Goal: Contribute content

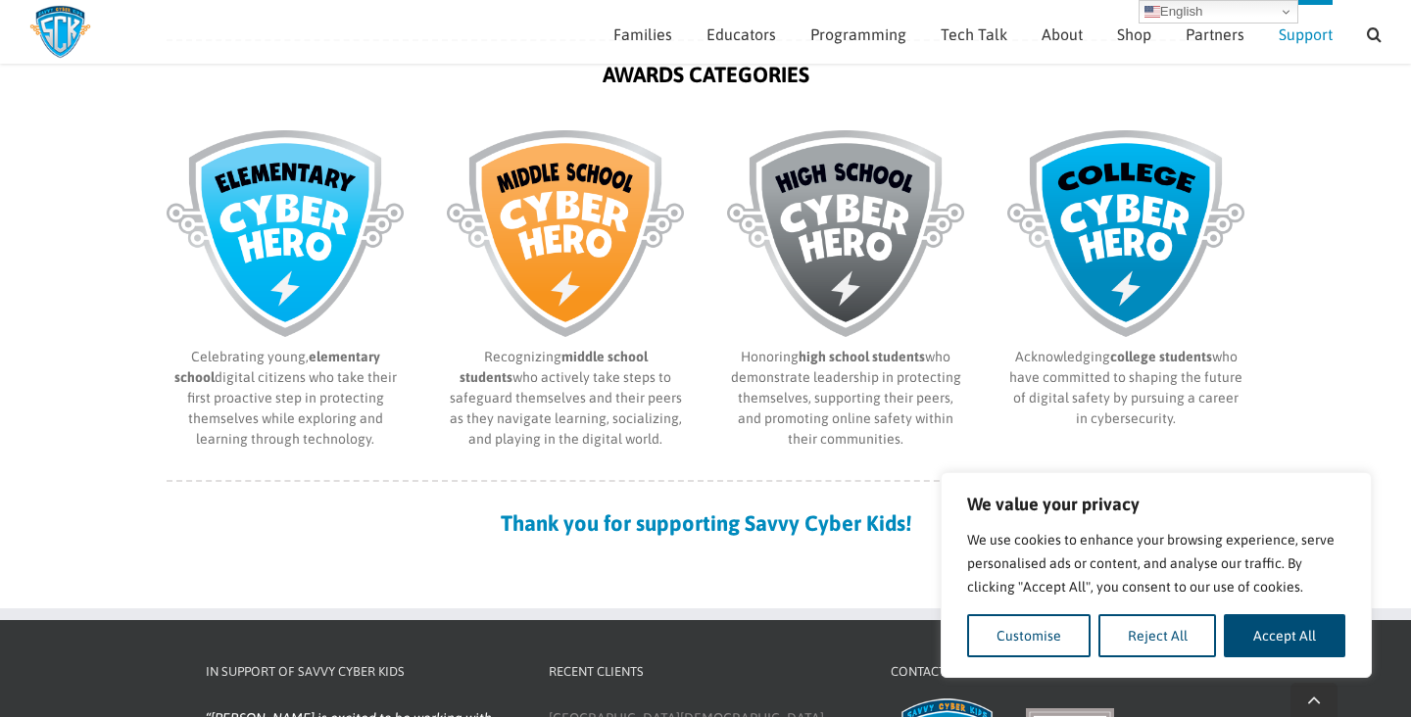
scroll to position [892, 0]
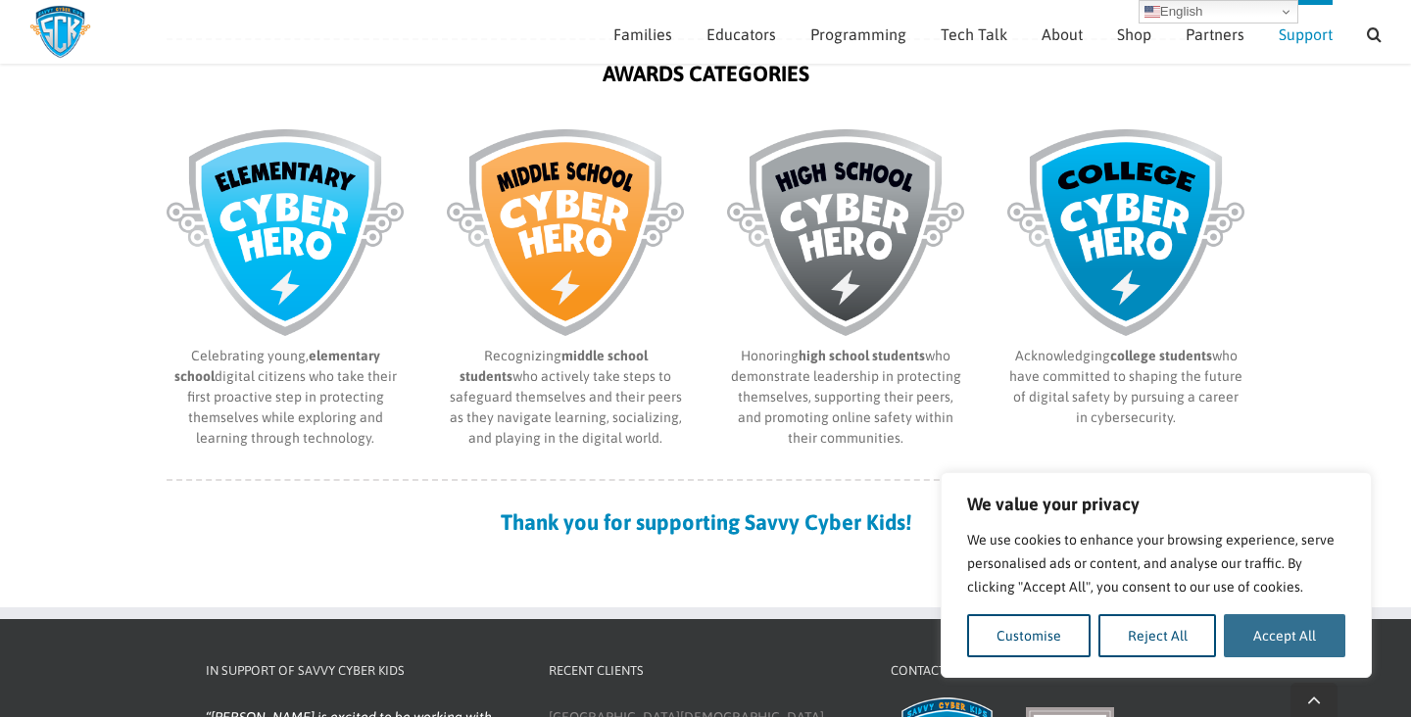
click at [1252, 632] on button "Accept All" at bounding box center [1285, 635] width 122 height 43
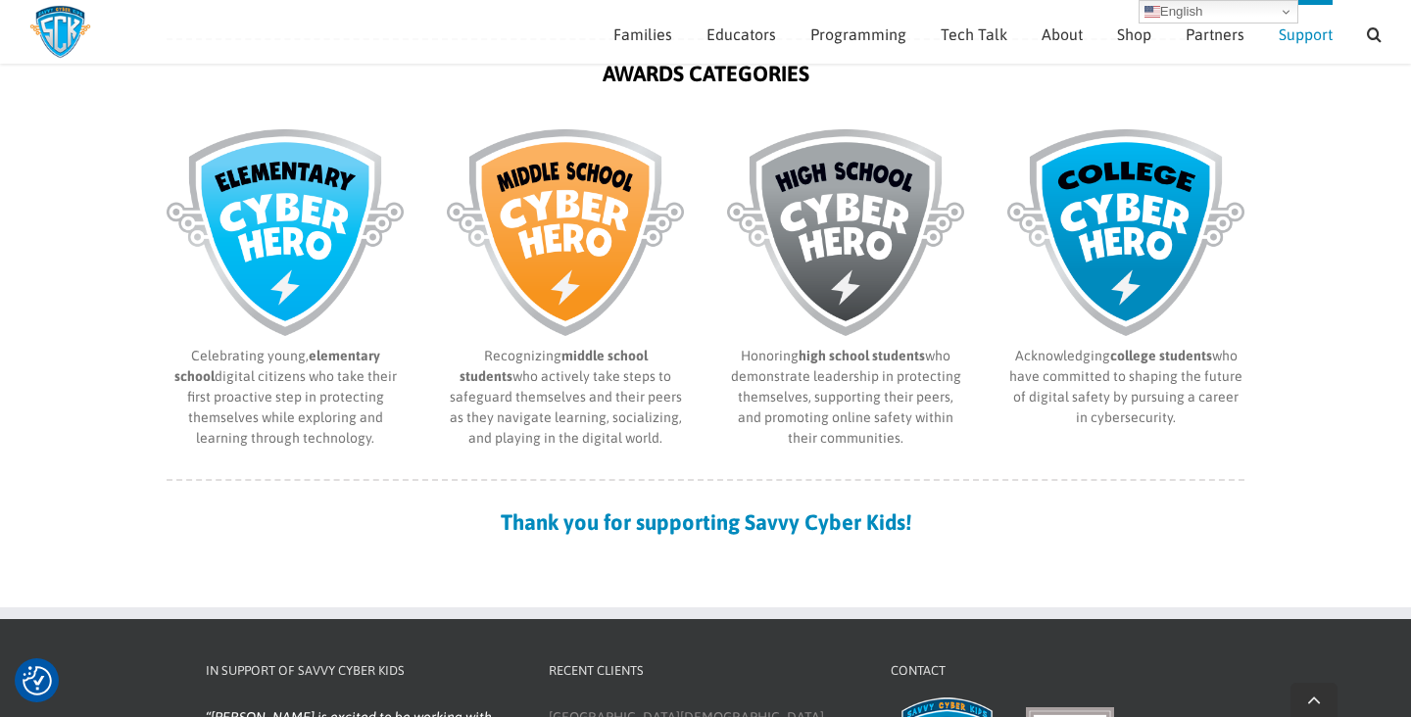
checkbox input "true"
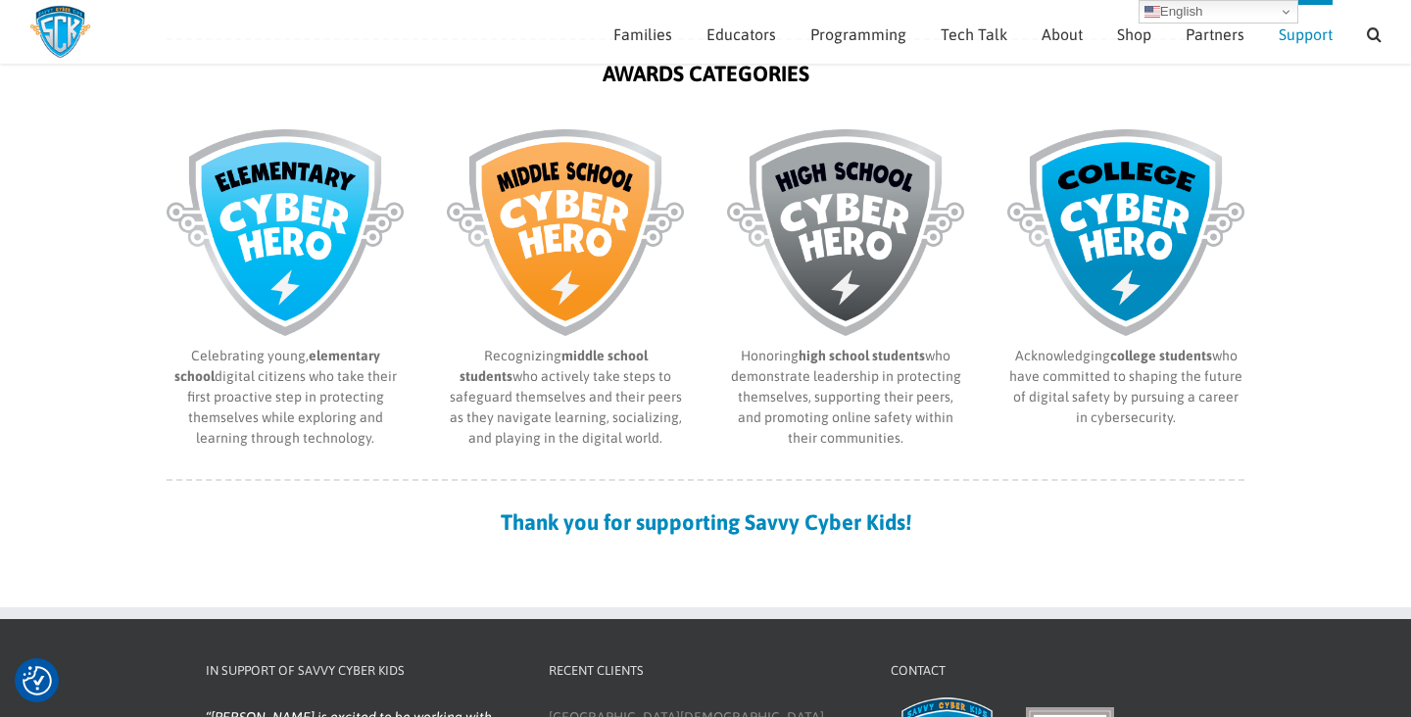
scroll to position [485, 0]
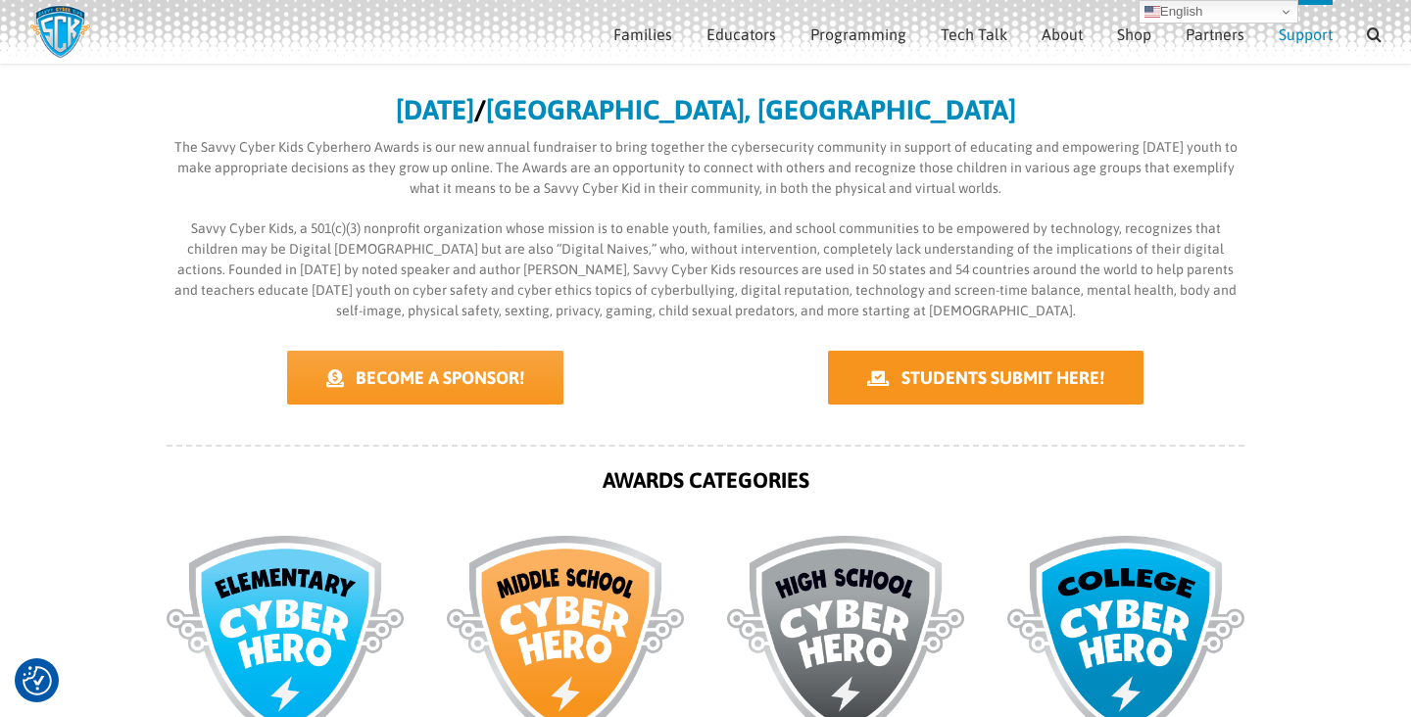
click at [971, 368] on span "STUDENTS SUBMIT HERE!" at bounding box center [1003, 377] width 203 height 21
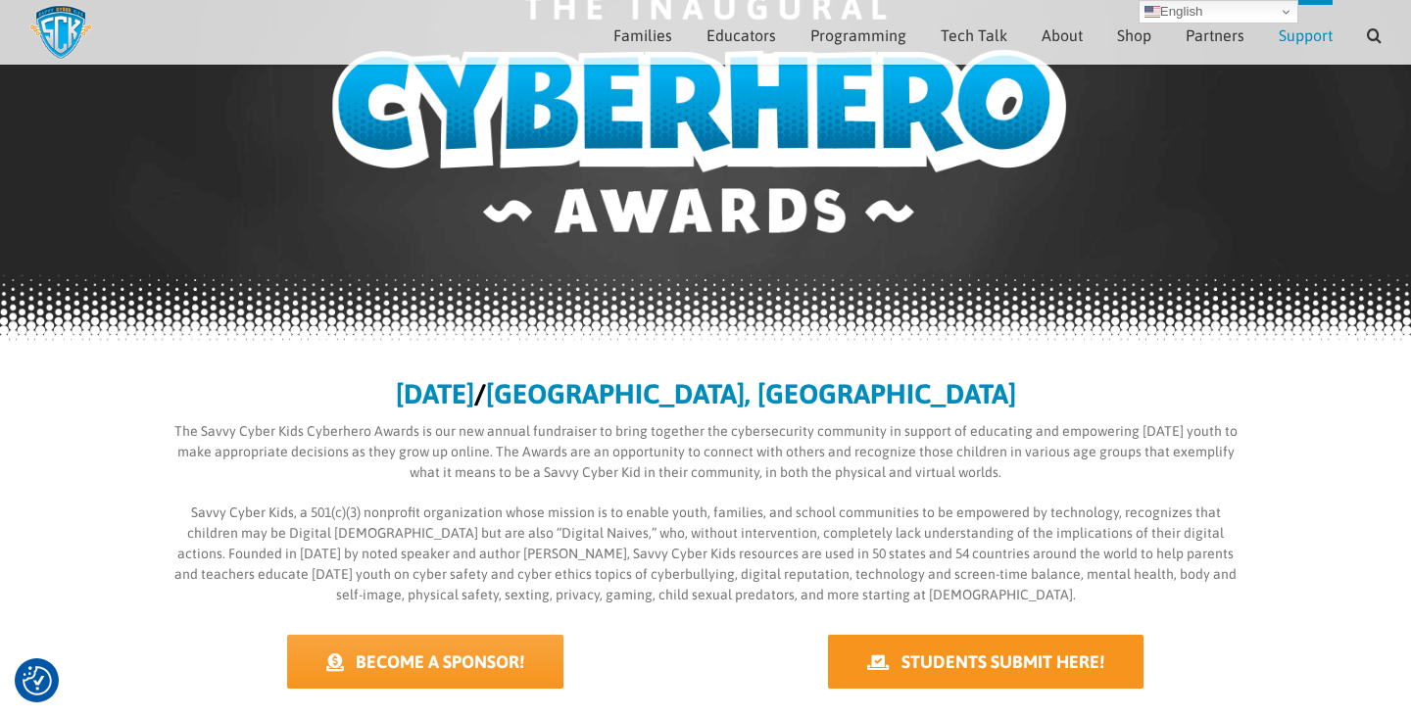
scroll to position [200, 0]
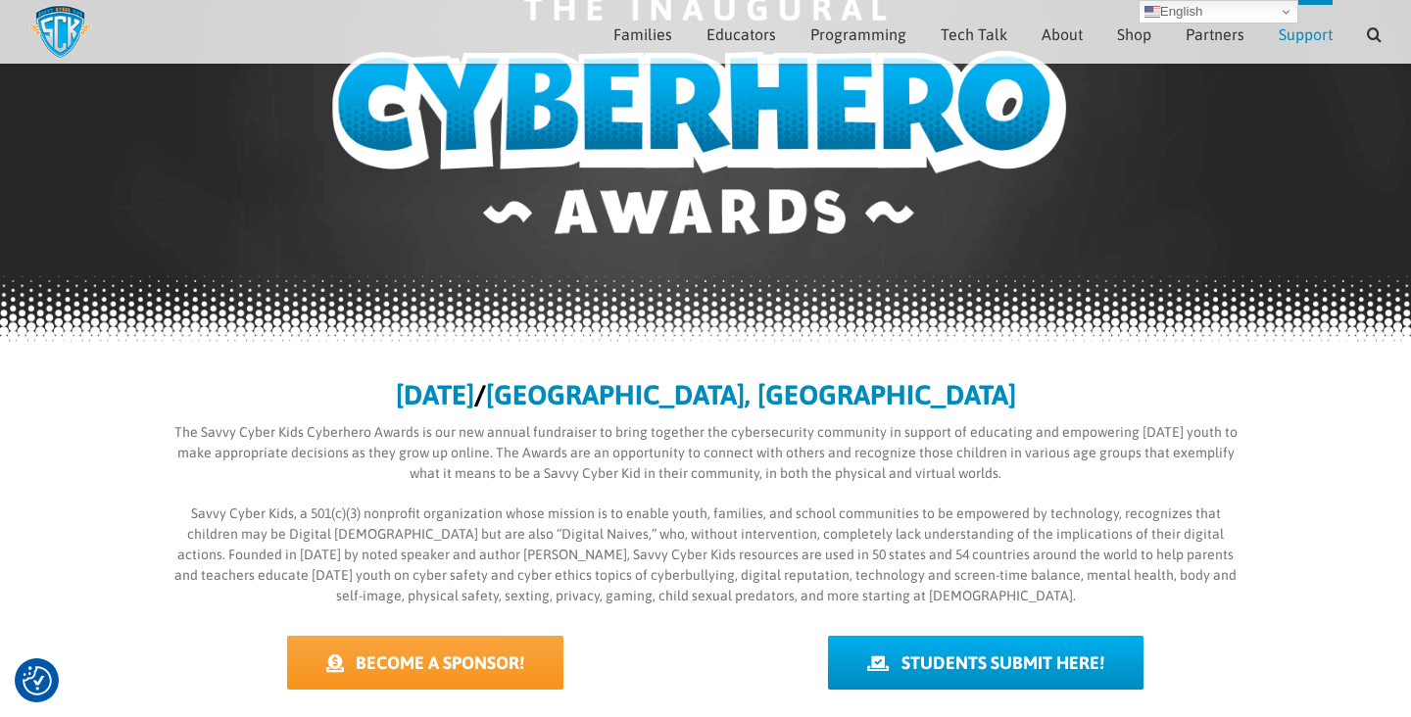
click at [666, 511] on p "Savvy Cyber Kids, a 501(c)(3) nonprofit organization whose mission is to enable…" at bounding box center [706, 555] width 1078 height 103
drag, startPoint x: 666, startPoint y: 511, endPoint x: 701, endPoint y: 519, distance: 35.4
click at [673, 512] on p "Savvy Cyber Kids, a 501(c)(3) nonprofit organization whose mission is to enable…" at bounding box center [706, 555] width 1078 height 103
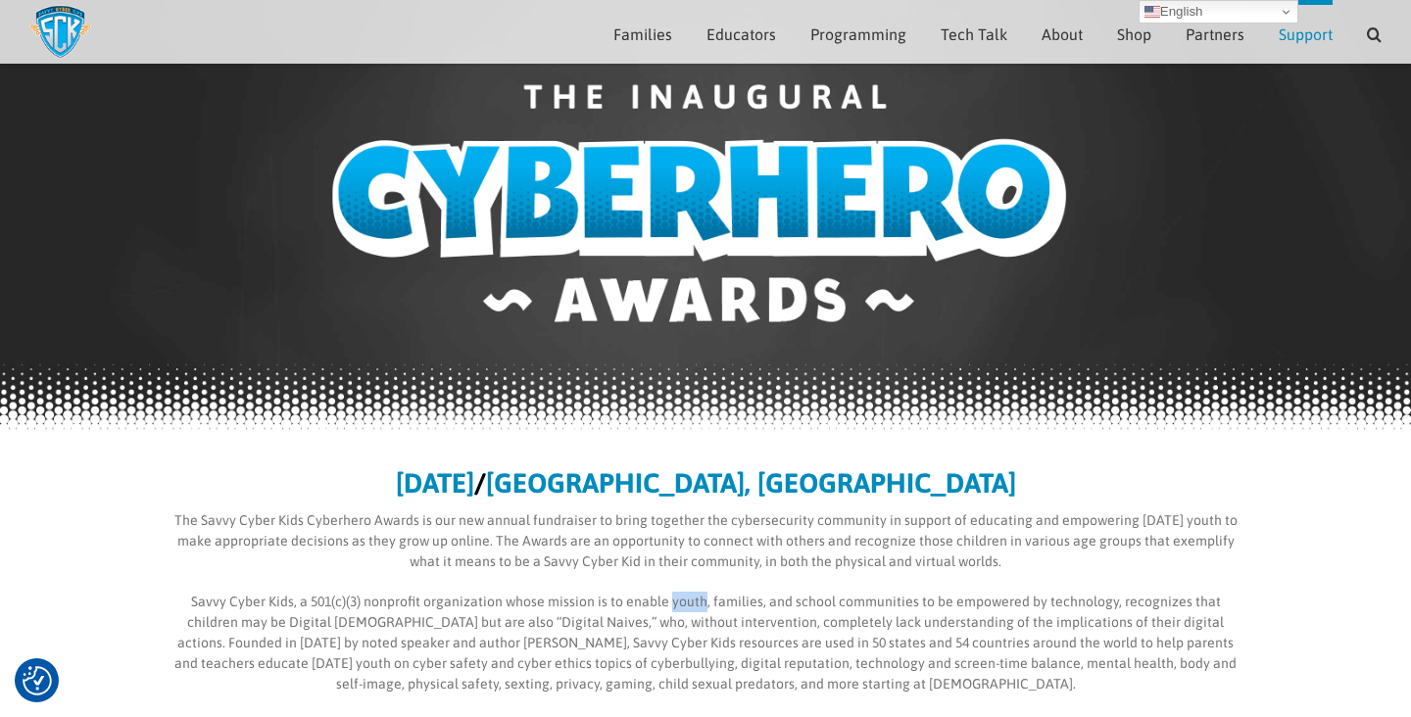
scroll to position [50, 0]
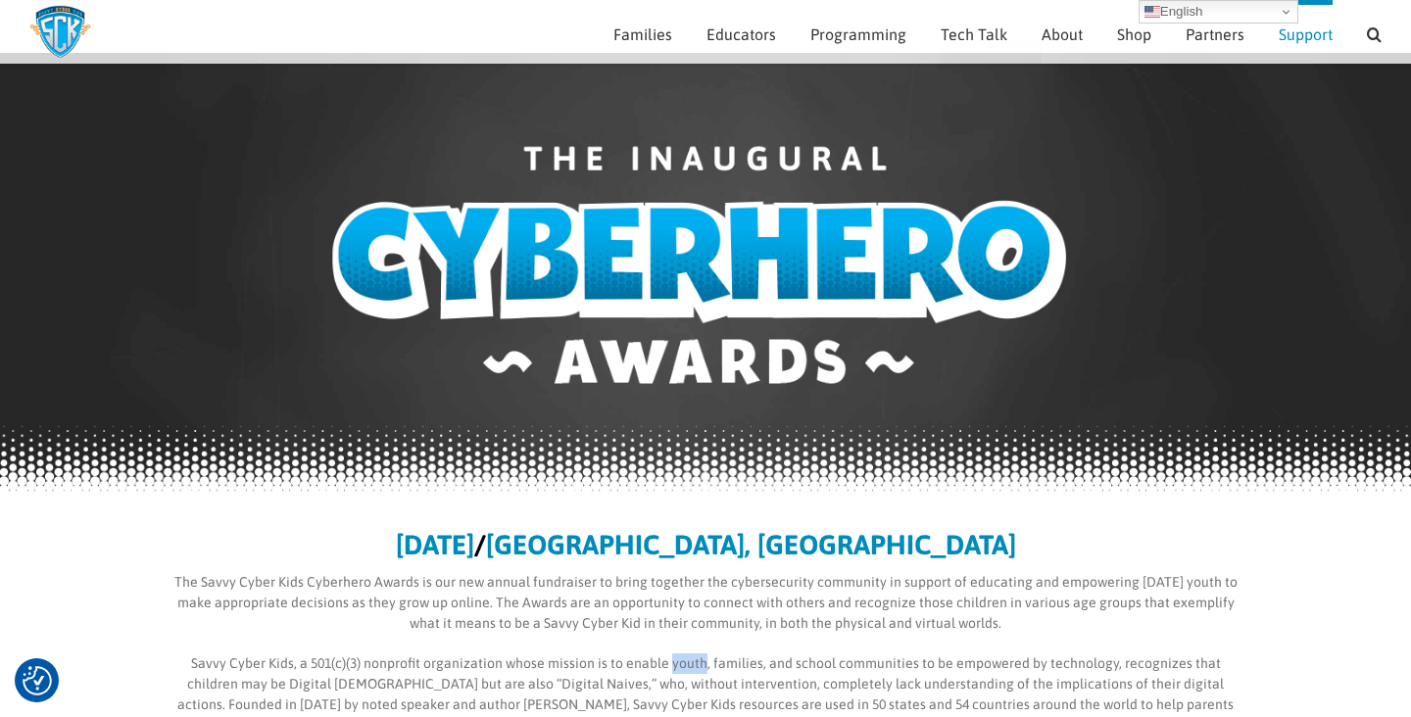
copy p "youth"
